Goal: Information Seeking & Learning: Learn about a topic

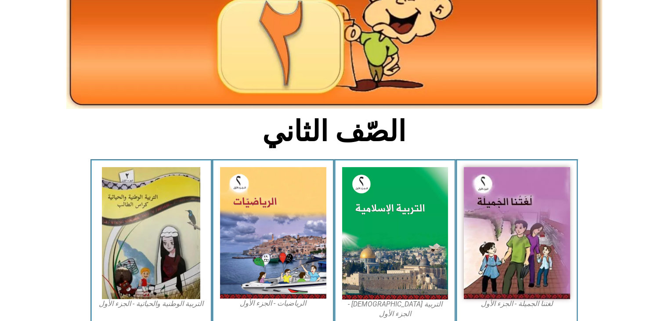
scroll to position [121, 0]
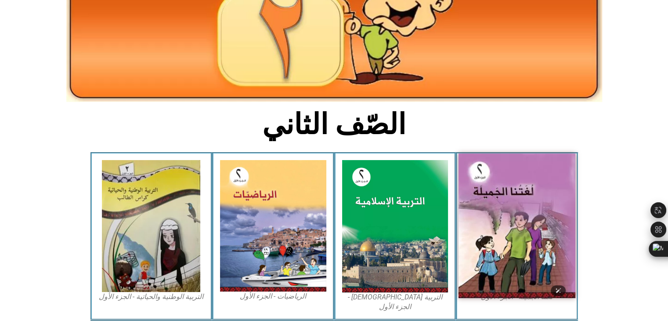
click at [501, 220] on img at bounding box center [517, 225] width 117 height 145
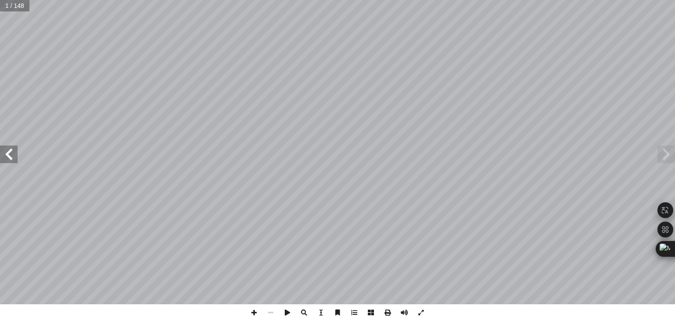
click at [13, 152] on span at bounding box center [9, 154] width 18 height 18
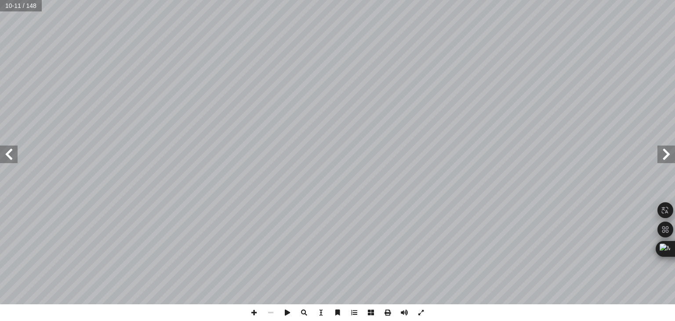
click at [13, 152] on span at bounding box center [9, 154] width 18 height 18
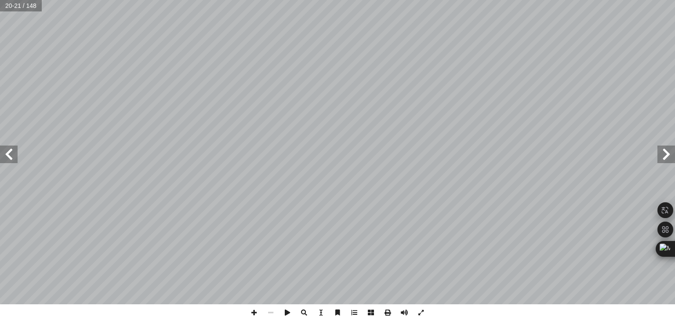
click at [13, 152] on span at bounding box center [9, 154] width 18 height 18
click at [12, 152] on span at bounding box center [9, 154] width 18 height 18
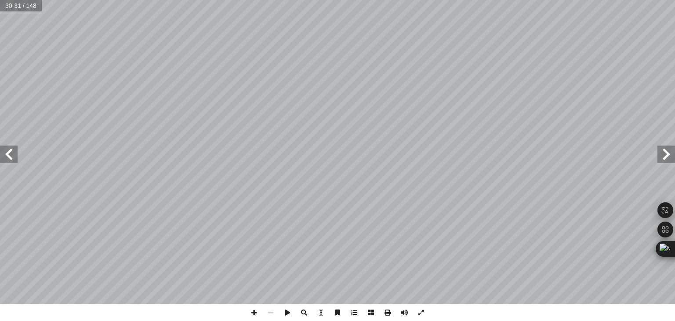
click at [12, 152] on span at bounding box center [9, 154] width 18 height 18
click at [14, 152] on span at bounding box center [9, 154] width 18 height 18
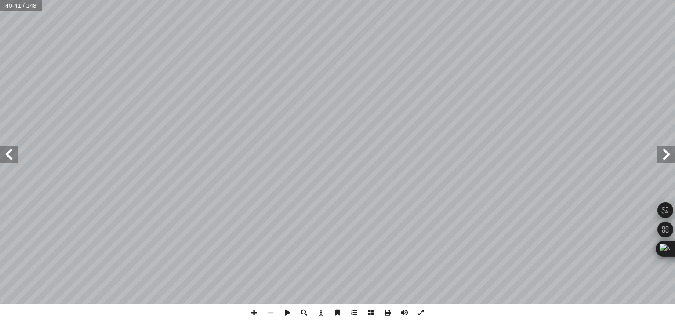
click at [14, 152] on span at bounding box center [9, 154] width 18 height 18
